Goal: Task Accomplishment & Management: Complete application form

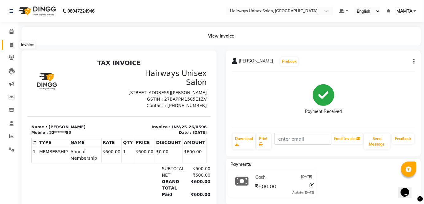
click at [11, 44] on icon at bounding box center [11, 44] width 3 height 5
select select "8320"
select select "service"
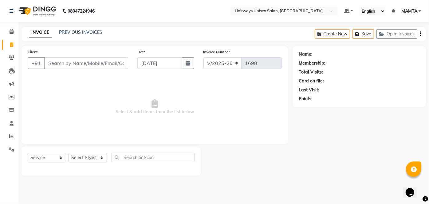
click at [113, 61] on input "Client" at bounding box center [86, 63] width 84 height 12
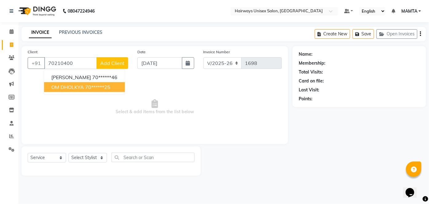
click at [82, 89] on span "OM DHOLKYA" at bounding box center [67, 87] width 33 height 6
type input "70******25"
select select "1: Object"
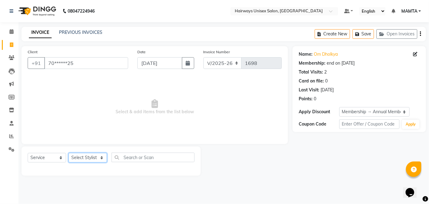
click at [79, 156] on select "Select Stylist [PERSON_NAME] [PERSON_NAME] [PERSON_NAME] MAMTA POOJA [PERSON_NA…" at bounding box center [87, 158] width 38 height 10
select select "80856"
click at [68, 153] on select "Select Stylist [PERSON_NAME] [PERSON_NAME] [PERSON_NAME] MAMTA POOJA [PERSON_NA…" at bounding box center [87, 158] width 38 height 10
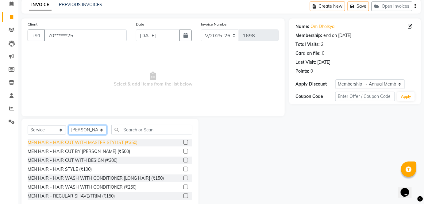
scroll to position [28, 0]
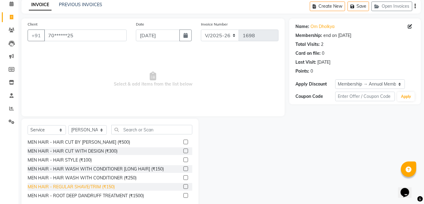
click at [85, 186] on div "MEN HAIR - REGULAR SHAVE/TRIM (₹150)" at bounding box center [71, 186] width 87 height 6
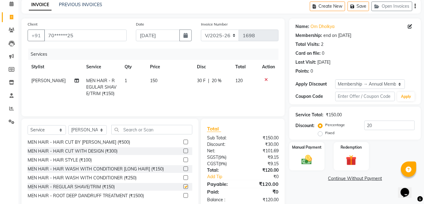
checkbox input "false"
click at [95, 129] on select "Select Stylist [PERSON_NAME] [PERSON_NAME] [PERSON_NAME] MAMTA POOJA [PERSON_NA…" at bounding box center [87, 130] width 38 height 10
select select "80508"
click at [68, 125] on select "Select Stylist [PERSON_NAME] [PERSON_NAME] [PERSON_NAME] MAMTA POOJA [PERSON_NA…" at bounding box center [87, 130] width 38 height 10
click at [92, 186] on div "MEN HAIR - REGULAR SHAVE/TRIM (₹150)" at bounding box center [71, 186] width 87 height 6
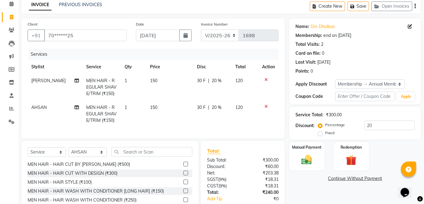
checkbox input "false"
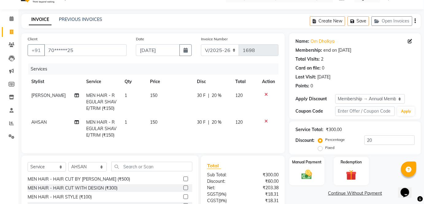
scroll to position [0, 0]
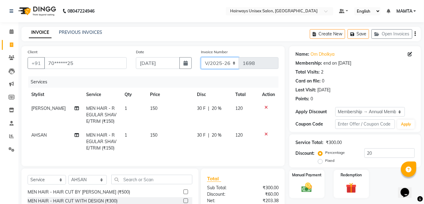
click at [224, 59] on select "INV/25-26 V/2025-26" at bounding box center [220, 63] width 38 height 12
select select "8645"
click at [201, 57] on select "INV/25-26 V/2025-26" at bounding box center [220, 63] width 38 height 12
type input "0597"
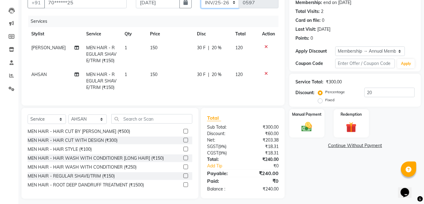
scroll to position [68, 0]
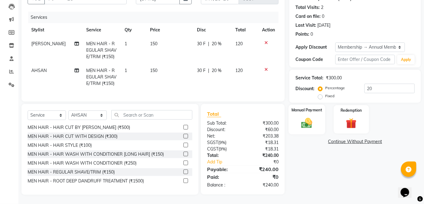
click at [308, 118] on img at bounding box center [307, 122] width 18 height 13
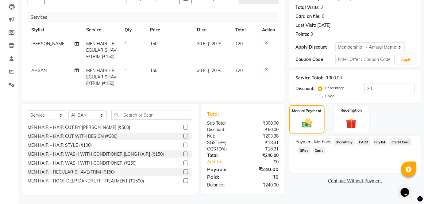
click at [316, 146] on span "Cash." at bounding box center [319, 149] width 13 height 7
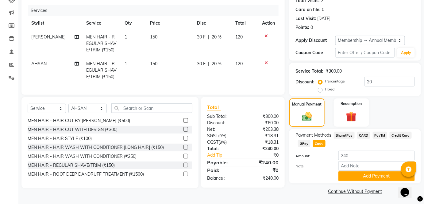
scroll to position [72, 0]
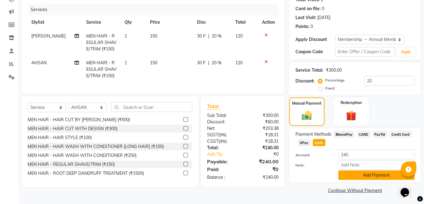
click at [364, 178] on button "Add Payment" at bounding box center [377, 175] width 76 height 10
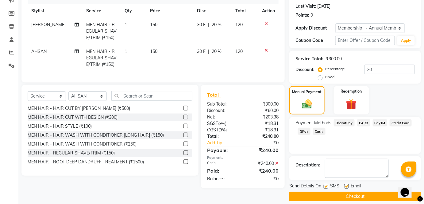
scroll to position [89, 0]
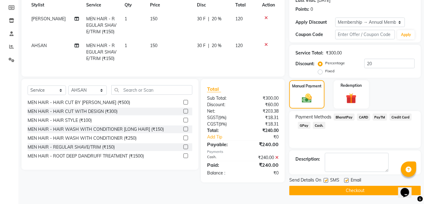
click at [325, 179] on label at bounding box center [326, 180] width 5 height 5
click at [325, 179] on input "checkbox" at bounding box center [326, 180] width 4 height 4
checkbox input "false"
click at [333, 194] on main "INVOICE PREVIOUS INVOICES Create New Save Open Invoices Client +91 70******25 D…" at bounding box center [221, 70] width 406 height 267
click at [307, 194] on button "Checkout" at bounding box center [356, 190] width 132 height 10
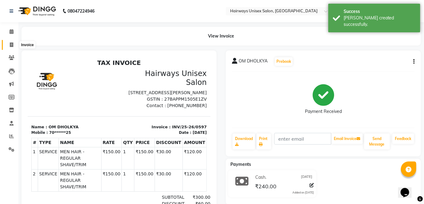
drag, startPoint x: 12, startPoint y: 47, endPoint x: 21, endPoint y: 46, distance: 9.5
click at [12, 47] on icon at bounding box center [11, 44] width 3 height 5
select select "8320"
select select "service"
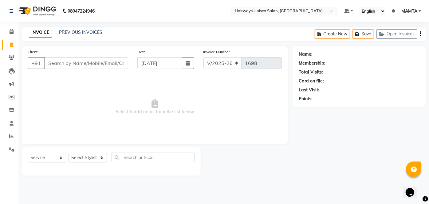
click at [88, 61] on input "Client" at bounding box center [86, 63] width 84 height 12
click at [79, 66] on input "96195656" at bounding box center [70, 63] width 53 height 12
type input "9619565619"
click at [118, 63] on span "Add Client" at bounding box center [112, 63] width 24 height 6
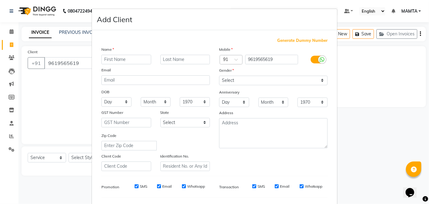
click at [123, 62] on input "text" at bounding box center [126, 60] width 50 height 10
type input "SIDDHARTH"
click at [195, 60] on input "text" at bounding box center [185, 60] width 50 height 10
type input "GOENKA"
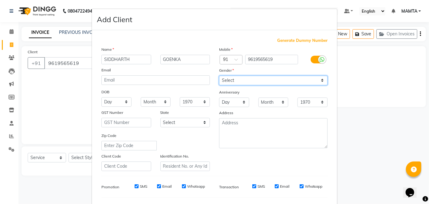
click at [231, 79] on select "Select [DEMOGRAPHIC_DATA] [DEMOGRAPHIC_DATA] Other Prefer Not To Say" at bounding box center [273, 81] width 108 height 10
select select "[DEMOGRAPHIC_DATA]"
click at [219, 76] on select "Select [DEMOGRAPHIC_DATA] [DEMOGRAPHIC_DATA] Other Prefer Not To Say" at bounding box center [273, 81] width 108 height 10
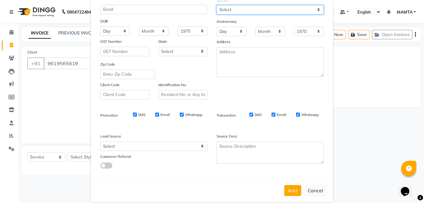
scroll to position [79, 0]
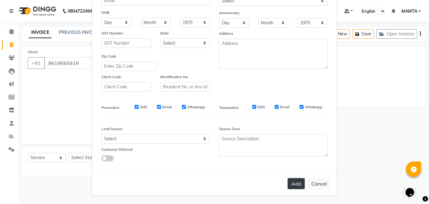
click at [298, 185] on button "Add" at bounding box center [295, 183] width 17 height 11
type input "96******19"
select select
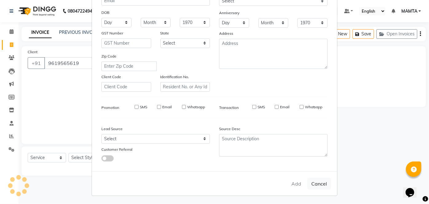
select select
checkbox input "false"
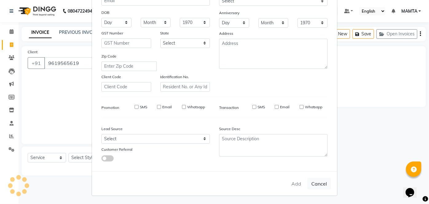
checkbox input "false"
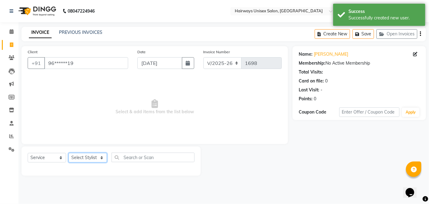
click at [75, 155] on select "Select Stylist [PERSON_NAME] [PERSON_NAME] [PERSON_NAME] MAMTA POOJA [PERSON_NA…" at bounding box center [87, 158] width 38 height 10
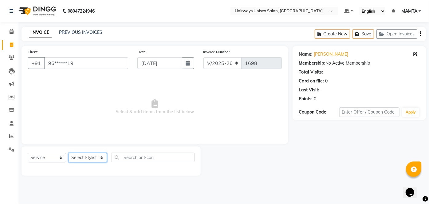
select select "80510"
click at [68, 153] on select "Select Stylist [PERSON_NAME] [PERSON_NAME] [PERSON_NAME] MAMTA POOJA [PERSON_NA…" at bounding box center [87, 158] width 38 height 10
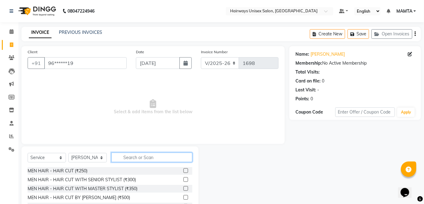
click at [160, 157] on input "text" at bounding box center [151, 157] width 81 height 10
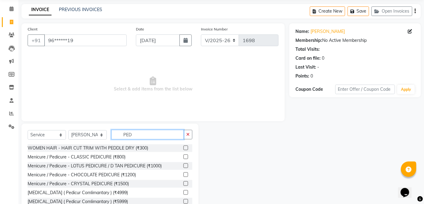
scroll to position [42, 0]
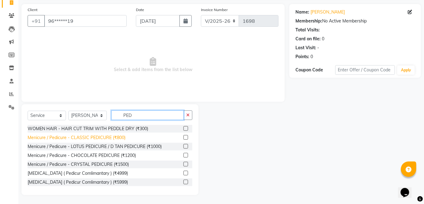
type input "PED"
click at [115, 139] on div "Menicure / Pedicure - CLASSIC PEDICURE (₹800)" at bounding box center [77, 137] width 98 height 6
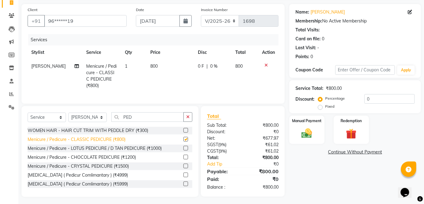
checkbox input "false"
click at [96, 122] on select "Select Stylist [PERSON_NAME] [PERSON_NAME] [PERSON_NAME] MAMTA POOJA [PERSON_NA…" at bounding box center [87, 117] width 38 height 10
select select "80511"
click at [68, 116] on select "Select Stylist [PERSON_NAME] [PERSON_NAME] [PERSON_NAME] MAMTA POOJA [PERSON_NA…" at bounding box center [87, 117] width 38 height 10
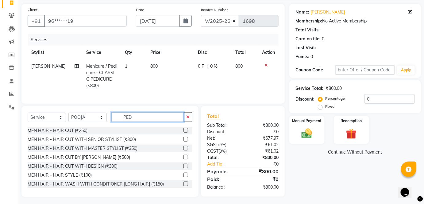
click at [151, 120] on input "PED" at bounding box center [147, 117] width 72 height 10
type input "P"
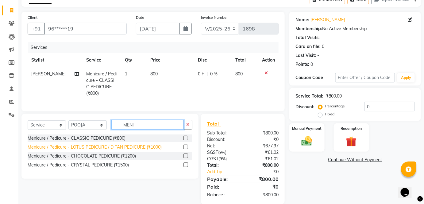
scroll to position [48, 0]
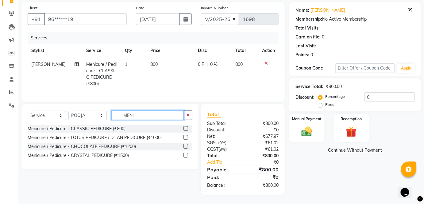
click at [155, 118] on input "MENI" at bounding box center [147, 115] width 72 height 10
click at [174, 116] on input "MENI" at bounding box center [147, 115] width 72 height 10
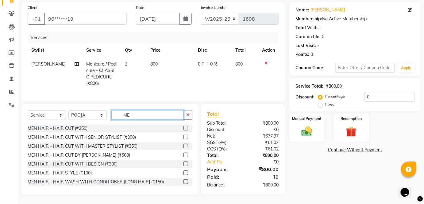
type input "M"
click at [166, 114] on input "text" at bounding box center [151, 115] width 81 height 10
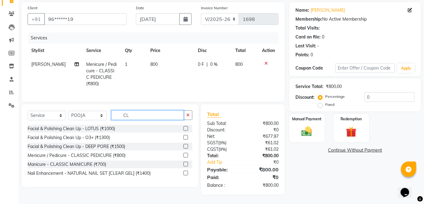
scroll to position [48, 0]
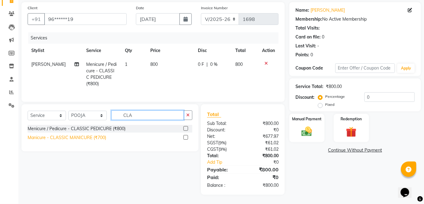
type input "CLA"
click at [94, 139] on div "Manicure - CLASSIC MANICURE (₹700)" at bounding box center [67, 137] width 79 height 6
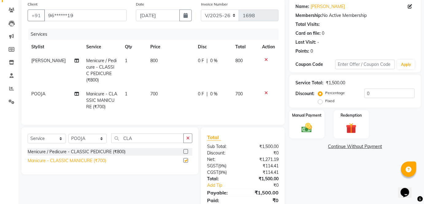
checkbox input "false"
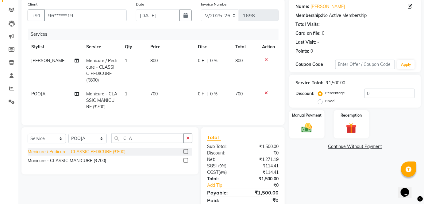
click at [47, 154] on div "Menicure / Pedicure - CLASSIC PEDICURE (₹800)" at bounding box center [77, 151] width 98 height 6
checkbox input "false"
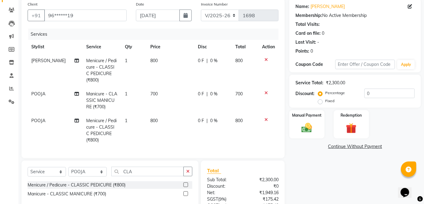
click at [266, 117] on icon at bounding box center [266, 119] width 3 height 4
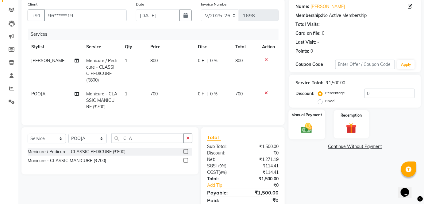
click at [314, 122] on img at bounding box center [307, 127] width 18 height 13
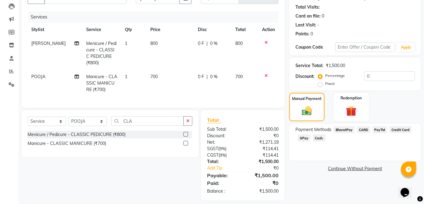
scroll to position [74, 0]
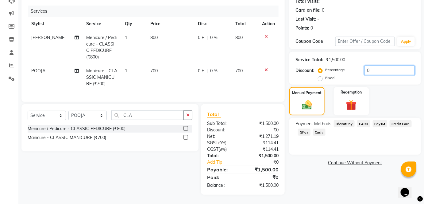
click at [365, 65] on input "0" at bounding box center [390, 70] width 50 height 10
type input "20"
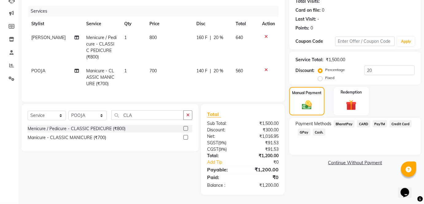
click at [306, 130] on span "GPay" at bounding box center [304, 131] width 13 height 7
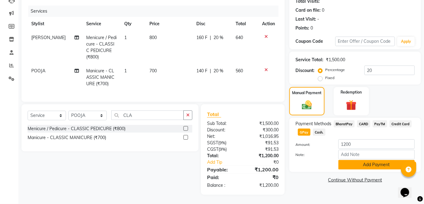
click at [363, 163] on button "Add Payment" at bounding box center [377, 165] width 76 height 10
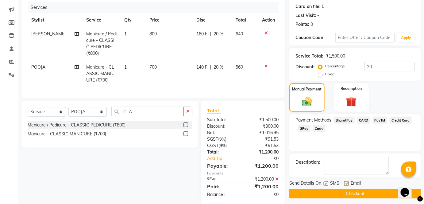
click at [328, 181] on label at bounding box center [326, 183] width 5 height 5
click at [328, 181] on input "checkbox" at bounding box center [326, 183] width 4 height 4
checkbox input "false"
click at [327, 191] on button "Checkout" at bounding box center [356, 194] width 132 height 10
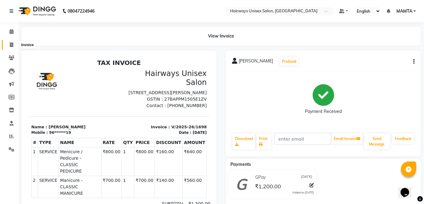
click at [14, 45] on span at bounding box center [11, 44] width 11 height 7
select select "service"
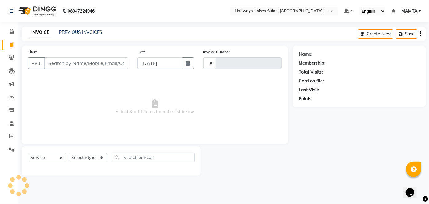
type input "1699"
select select "8320"
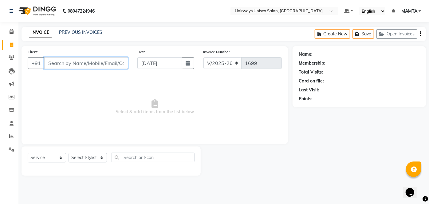
click at [91, 66] on input "Client" at bounding box center [86, 63] width 84 height 12
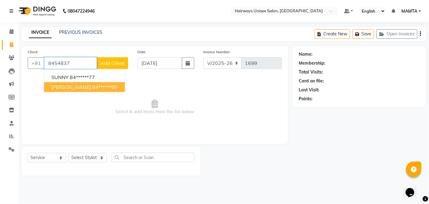
click at [95, 89] on ngb-highlight "84******00" at bounding box center [104, 87] width 25 height 6
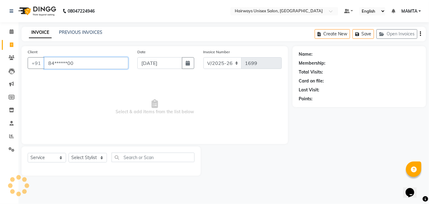
type input "84******00"
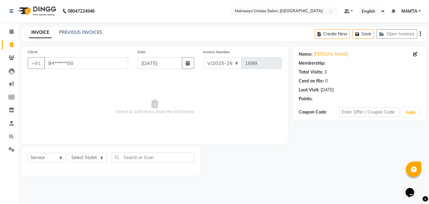
select select "1: Object"
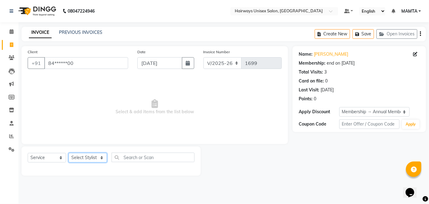
click at [89, 155] on select "Select Stylist [PERSON_NAME] [PERSON_NAME] [PERSON_NAME] MAMTA POOJA [PERSON_NA…" at bounding box center [87, 158] width 38 height 10
select select "81201"
click at [68, 153] on select "Select Stylist [PERSON_NAME] [PERSON_NAME] [PERSON_NAME] MAMTA POOJA [PERSON_NA…" at bounding box center [87, 158] width 38 height 10
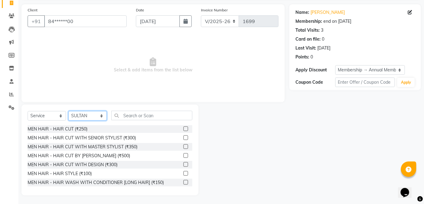
scroll to position [42, 0]
click at [76, 126] on div "MEN HAIR - HAIR CUT (₹250)" at bounding box center [58, 128] width 60 height 6
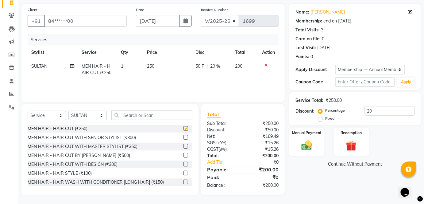
checkbox input "false"
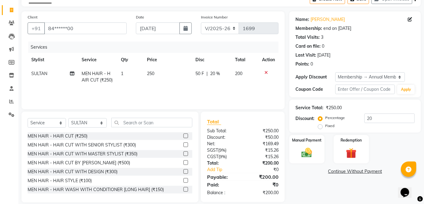
scroll to position [14, 0]
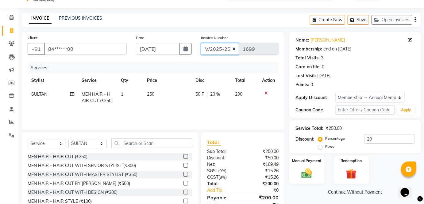
click at [211, 48] on select "INV/25-26 V/2025-26" at bounding box center [220, 49] width 38 height 12
select select "8645"
click at [201, 43] on select "INV/25-26 V/2025-26" at bounding box center [220, 49] width 38 height 12
type input "0598"
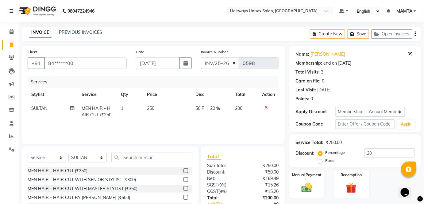
click at [415, 34] on icon "button" at bounding box center [415, 34] width 1 height 0
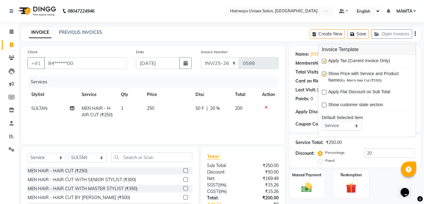
click at [325, 61] on label at bounding box center [324, 61] width 5 height 5
click at [325, 61] on input "checkbox" at bounding box center [324, 61] width 4 height 4
checkbox input "false"
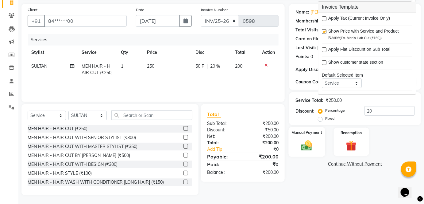
click at [304, 143] on img at bounding box center [307, 145] width 18 height 13
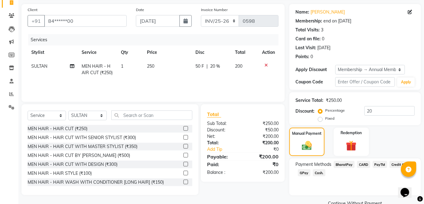
click at [318, 171] on span "Cash." at bounding box center [319, 172] width 13 height 7
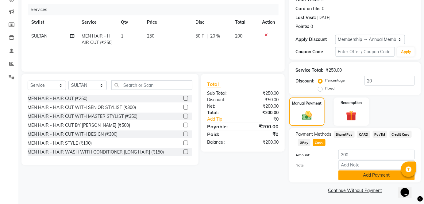
click at [351, 171] on button "Add Payment" at bounding box center [377, 175] width 76 height 10
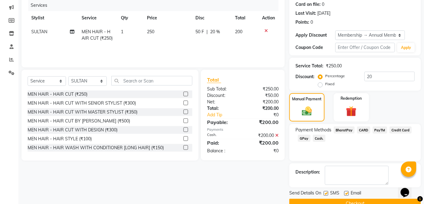
scroll to position [89, 0]
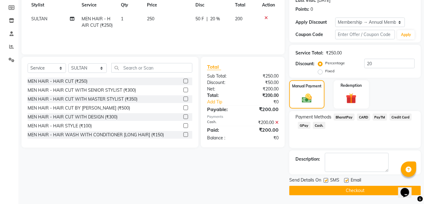
click at [326, 181] on label at bounding box center [326, 180] width 5 height 5
click at [326, 181] on input "checkbox" at bounding box center [326, 180] width 4 height 4
checkbox input "false"
click at [328, 190] on button "Checkout" at bounding box center [356, 190] width 132 height 10
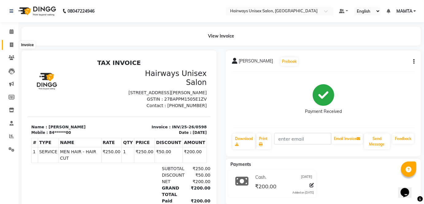
click at [12, 46] on icon at bounding box center [11, 44] width 3 height 5
select select "service"
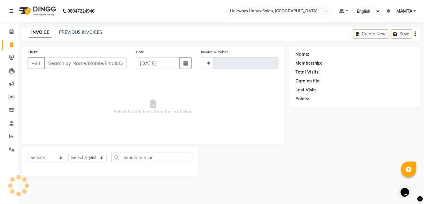
type input "1699"
select select "8320"
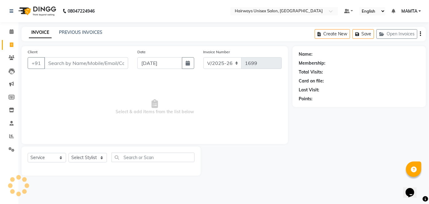
click at [88, 61] on input "Client" at bounding box center [86, 63] width 84 height 12
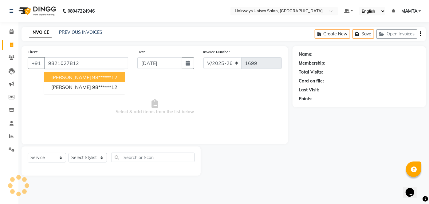
type input "9821027812"
select select "1: Object"
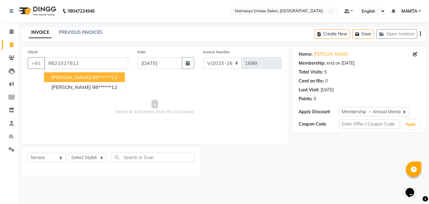
click at [85, 79] on span "[PERSON_NAME]" at bounding box center [71, 77] width 40 height 6
type input "98******12"
select select "1: Object"
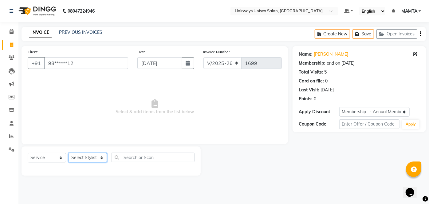
click at [80, 155] on select "Select Stylist [PERSON_NAME] [PERSON_NAME] [PERSON_NAME] MAMTA POOJA [PERSON_NA…" at bounding box center [87, 158] width 38 height 10
select select "80508"
click at [68, 153] on select "Select Stylist [PERSON_NAME] [PERSON_NAME] [PERSON_NAME] MAMTA POOJA [PERSON_NA…" at bounding box center [87, 158] width 38 height 10
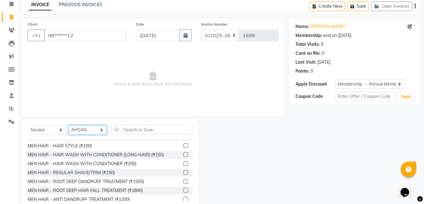
scroll to position [56, 0]
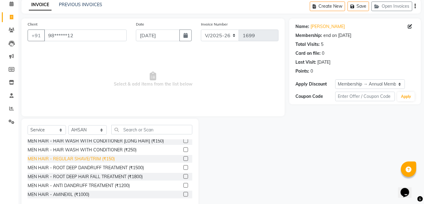
click at [96, 158] on div "MEN HAIR - REGULAR SHAVE/TRIM (₹150)" at bounding box center [71, 158] width 87 height 6
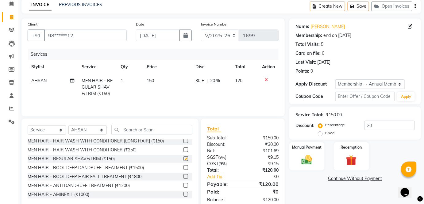
checkbox input "false"
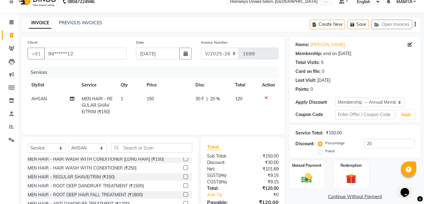
scroll to position [0, 0]
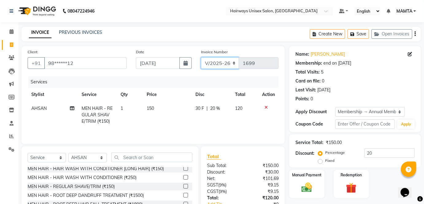
drag, startPoint x: 217, startPoint y: 60, endPoint x: 216, endPoint y: 68, distance: 7.4
click at [217, 60] on select "INV/25-26 V/2025-26" at bounding box center [220, 63] width 38 height 12
select select "8645"
click at [201, 57] on select "INV/25-26 V/2025-26" at bounding box center [220, 63] width 38 height 12
type input "0599"
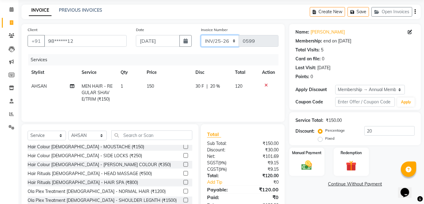
scroll to position [42, 0]
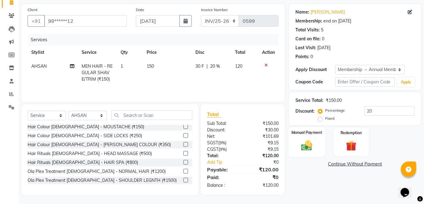
drag, startPoint x: 299, startPoint y: 145, endPoint x: 307, endPoint y: 149, distance: 9.3
click at [299, 145] on img at bounding box center [307, 145] width 18 height 13
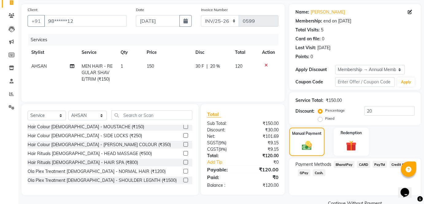
click at [317, 173] on span "Cash." at bounding box center [319, 172] width 13 height 7
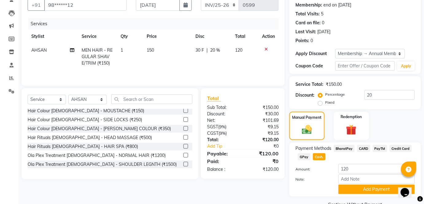
scroll to position [72, 0]
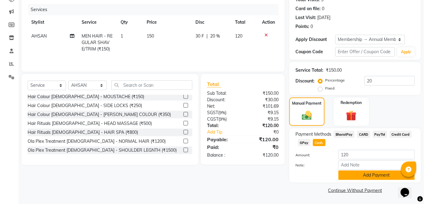
click at [346, 176] on button "Add Payment" at bounding box center [377, 175] width 76 height 10
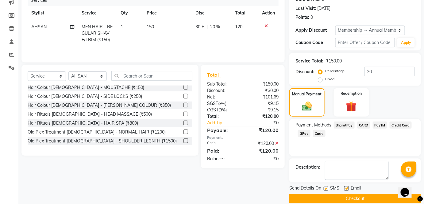
scroll to position [89, 0]
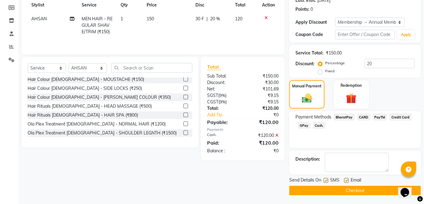
click at [327, 179] on label at bounding box center [326, 180] width 5 height 5
click at [327, 179] on input "checkbox" at bounding box center [326, 180] width 4 height 4
checkbox input "false"
click at [328, 189] on button "Checkout" at bounding box center [356, 190] width 132 height 10
